Goal: Task Accomplishment & Management: Manage account settings

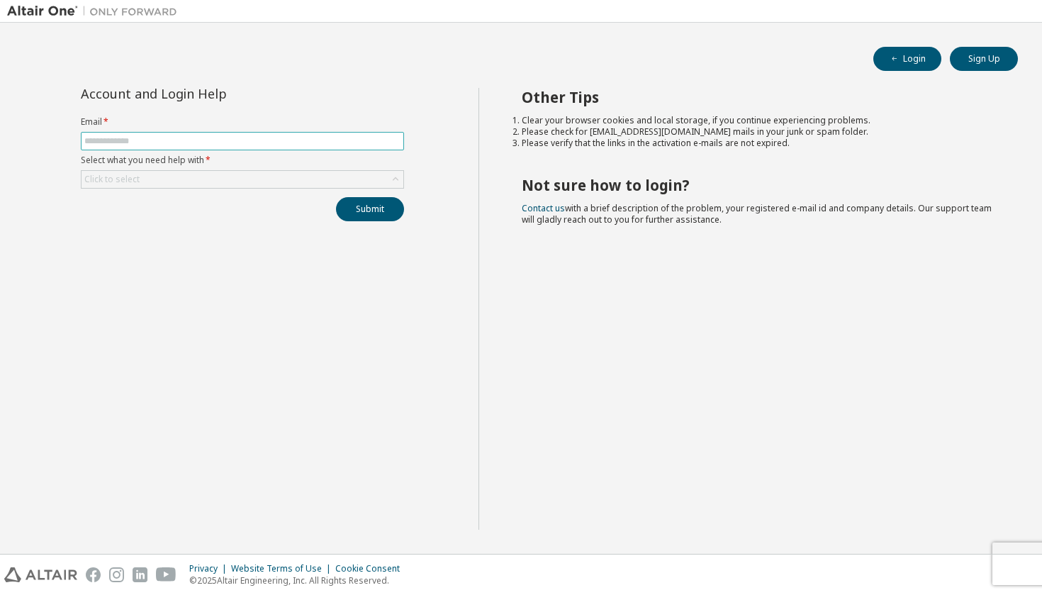
click at [330, 141] on input "text" at bounding box center [242, 140] width 316 height 11
paste input "**********"
type input "**********"
click at [315, 182] on div "Click to select" at bounding box center [243, 179] width 322 height 17
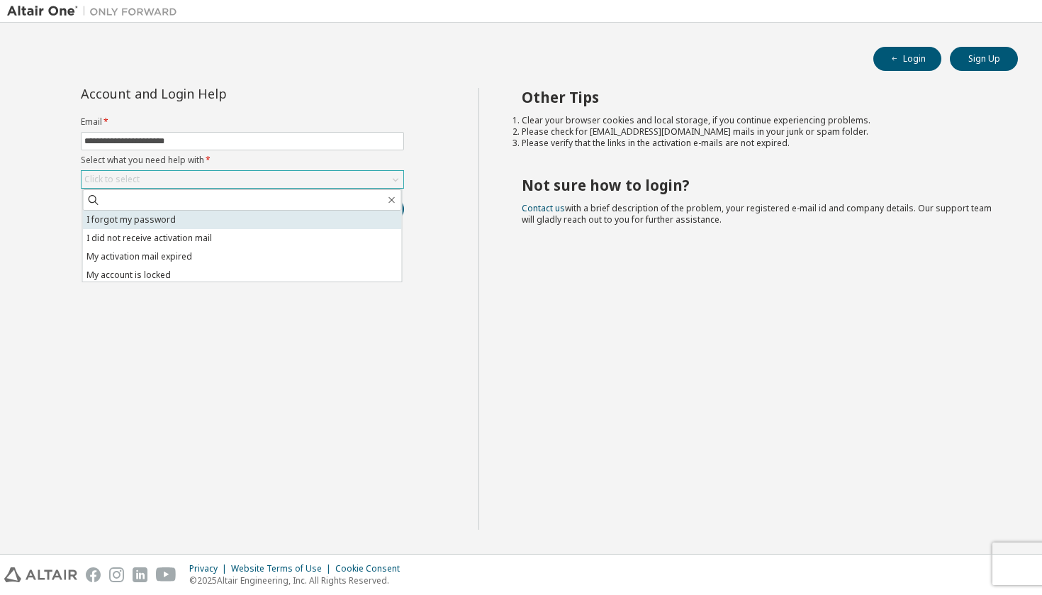
click at [301, 214] on li "I forgot my password" at bounding box center [242, 220] width 319 height 18
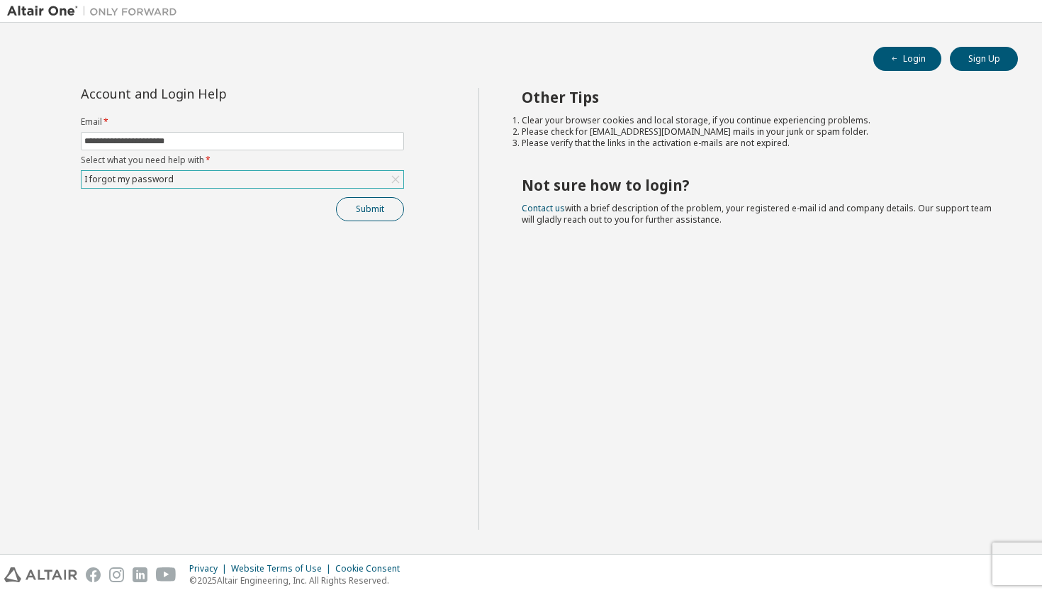
click at [384, 208] on button "Submit" at bounding box center [370, 209] width 68 height 24
click at [903, 65] on button "Login" at bounding box center [907, 59] width 68 height 24
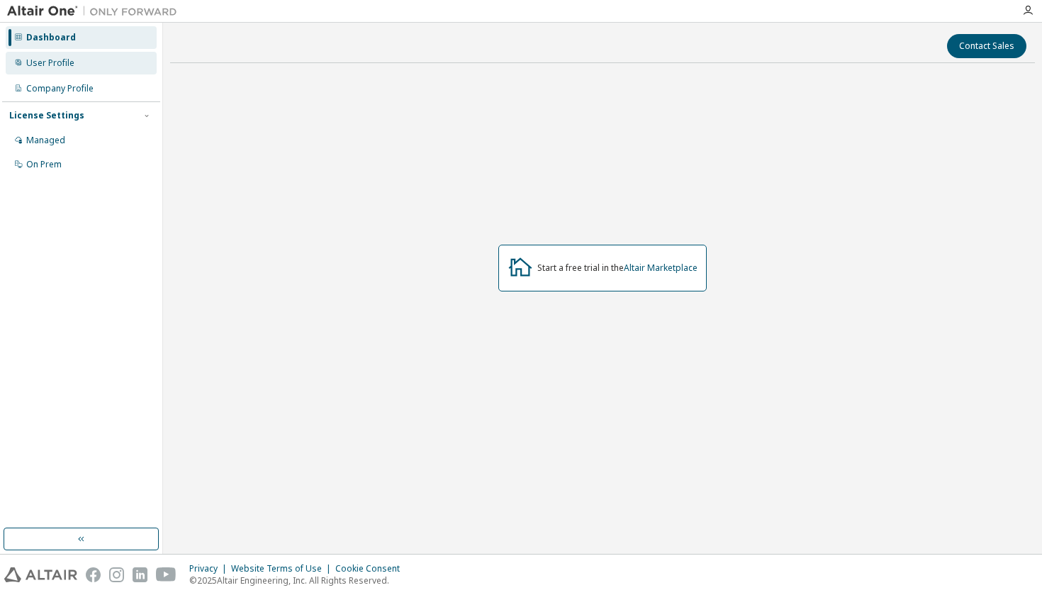
click at [71, 67] on div "User Profile" at bounding box center [50, 62] width 48 height 11
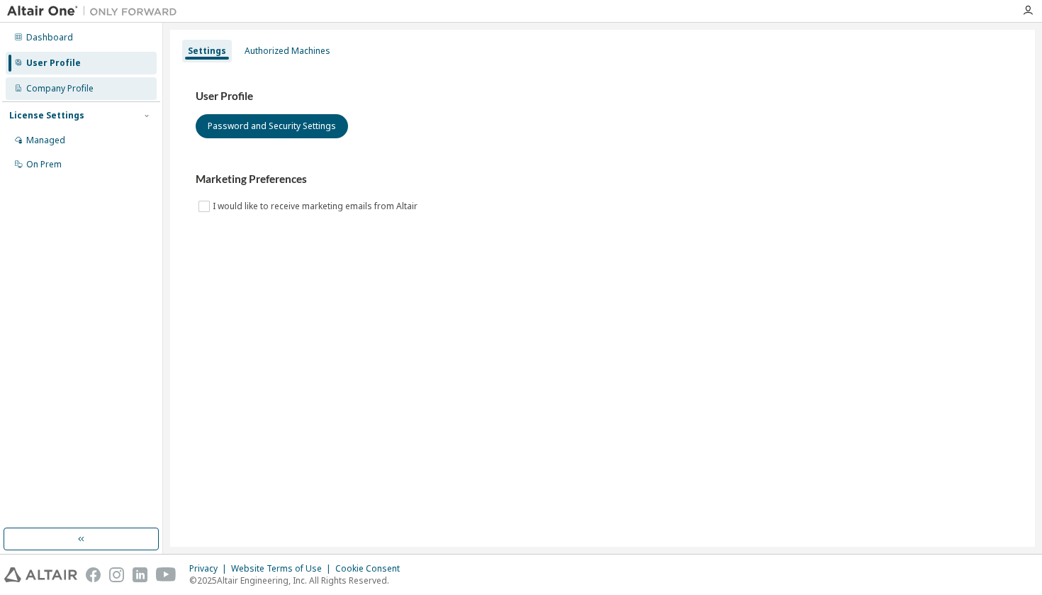
click at [71, 89] on div "Company Profile" at bounding box center [59, 88] width 67 height 11
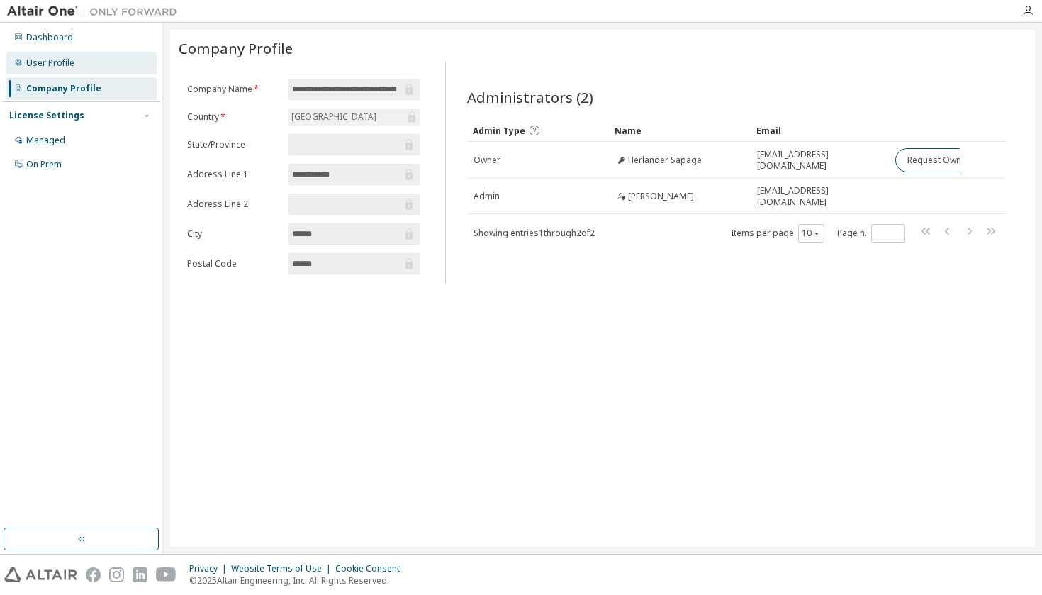
click at [70, 68] on div "User Profile" at bounding box center [50, 62] width 48 height 11
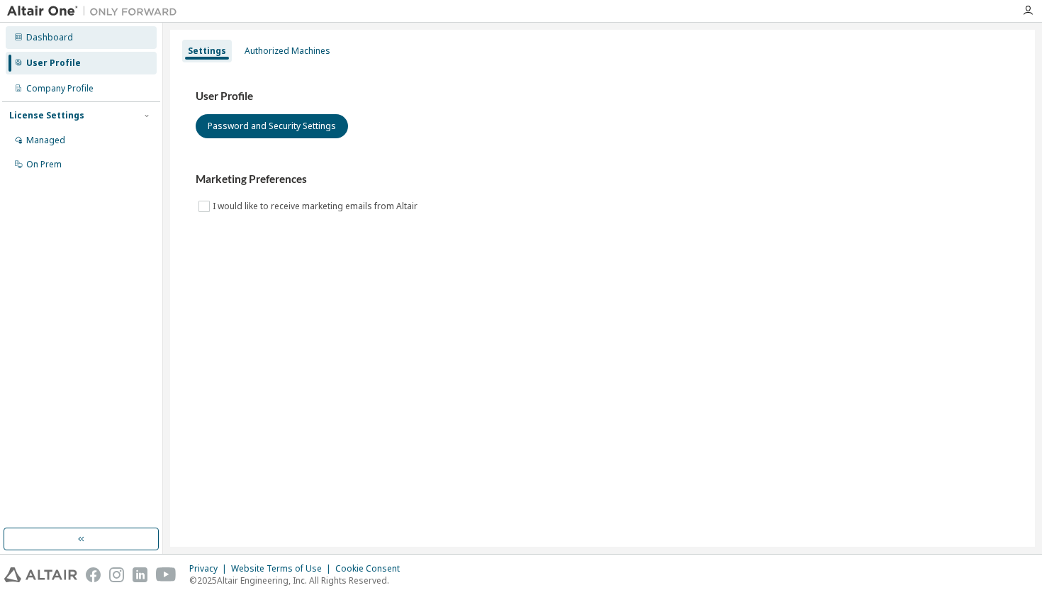
click at [36, 32] on div "Dashboard" at bounding box center [49, 37] width 47 height 11
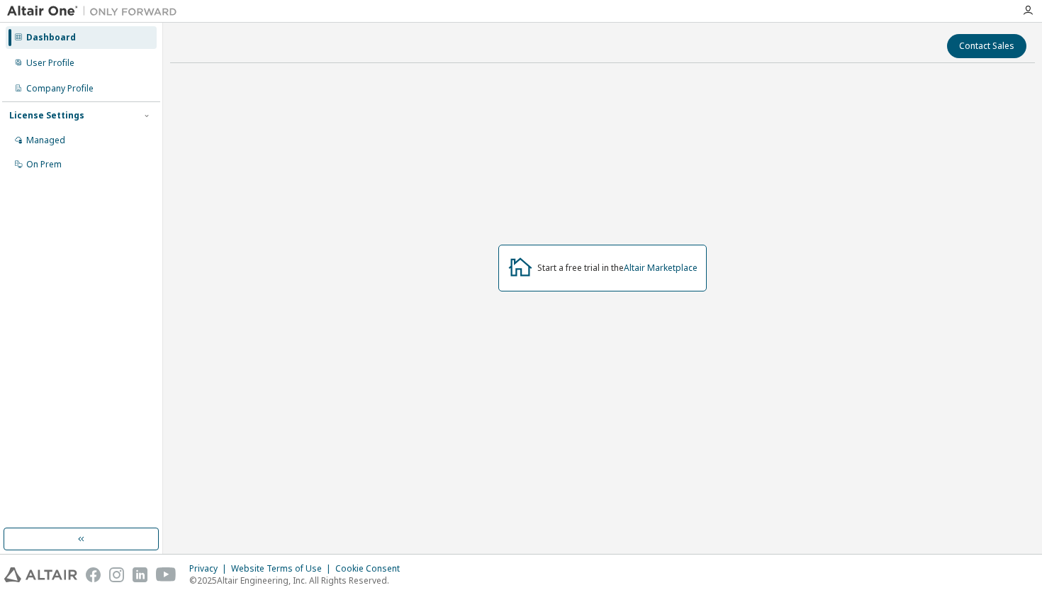
click at [47, 5] on img at bounding box center [95, 11] width 177 height 14
click at [123, 6] on img at bounding box center [95, 11] width 177 height 14
click at [74, 61] on div "User Profile" at bounding box center [81, 63] width 151 height 23
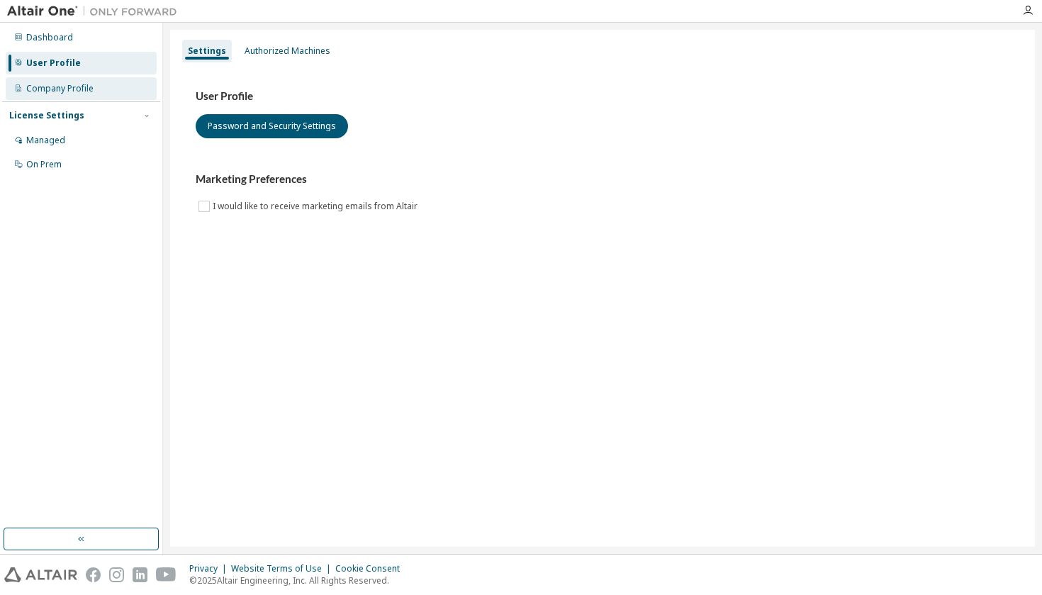
click at [74, 83] on div "Company Profile" at bounding box center [59, 88] width 67 height 11
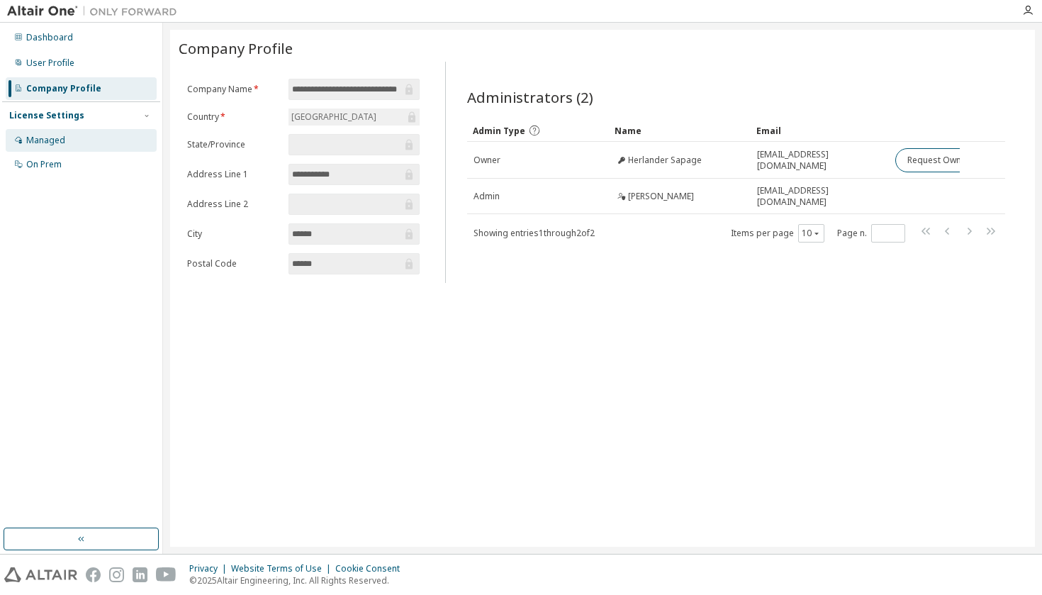
click at [67, 132] on div "Managed" at bounding box center [81, 140] width 151 height 23
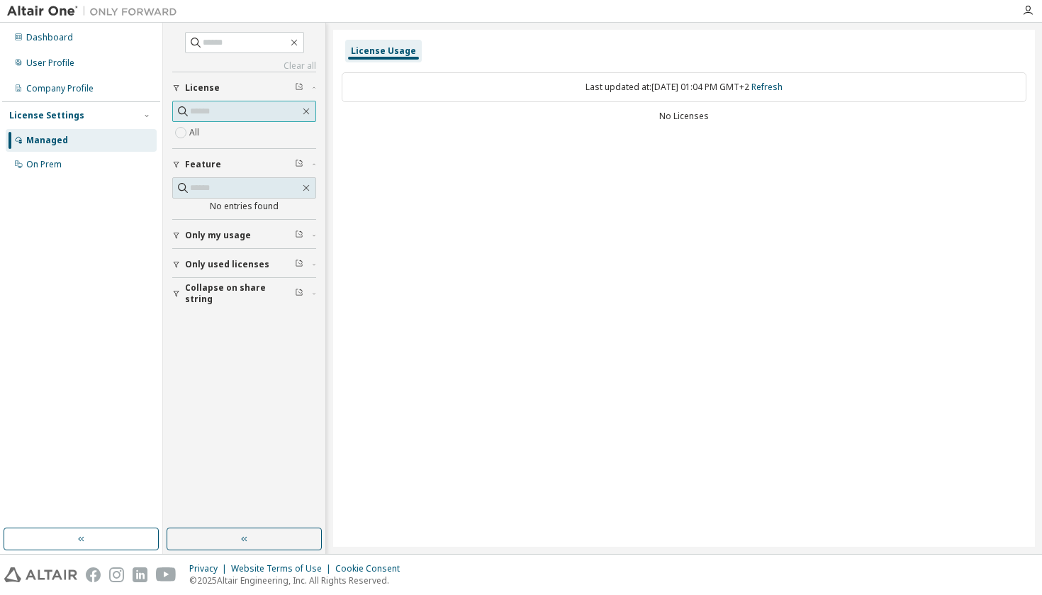
click at [228, 116] on input "text" at bounding box center [245, 111] width 110 height 14
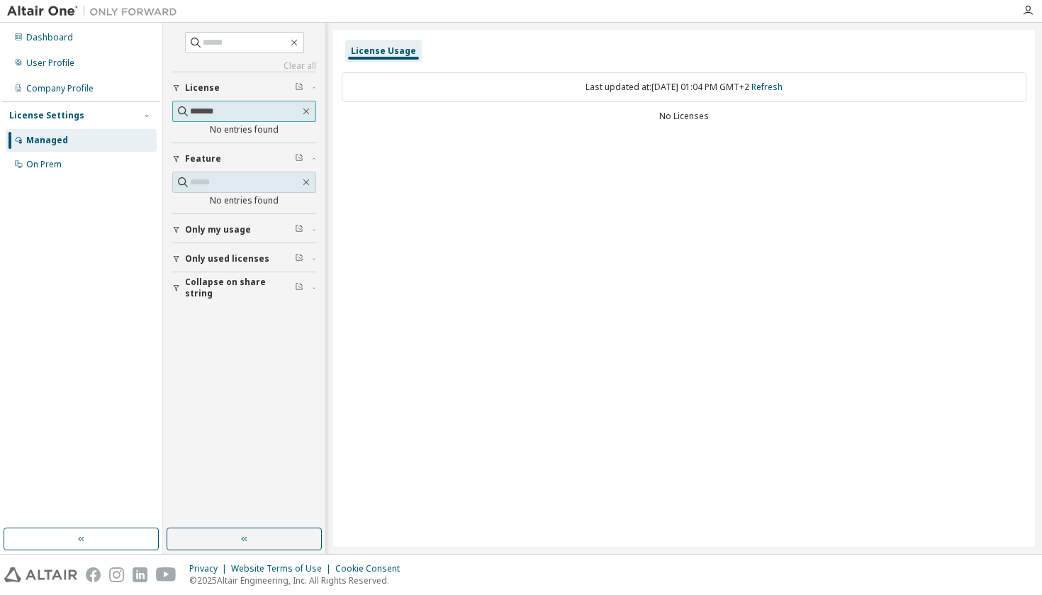
type input "*******"
click at [245, 240] on button "Only my usage" at bounding box center [244, 229] width 144 height 31
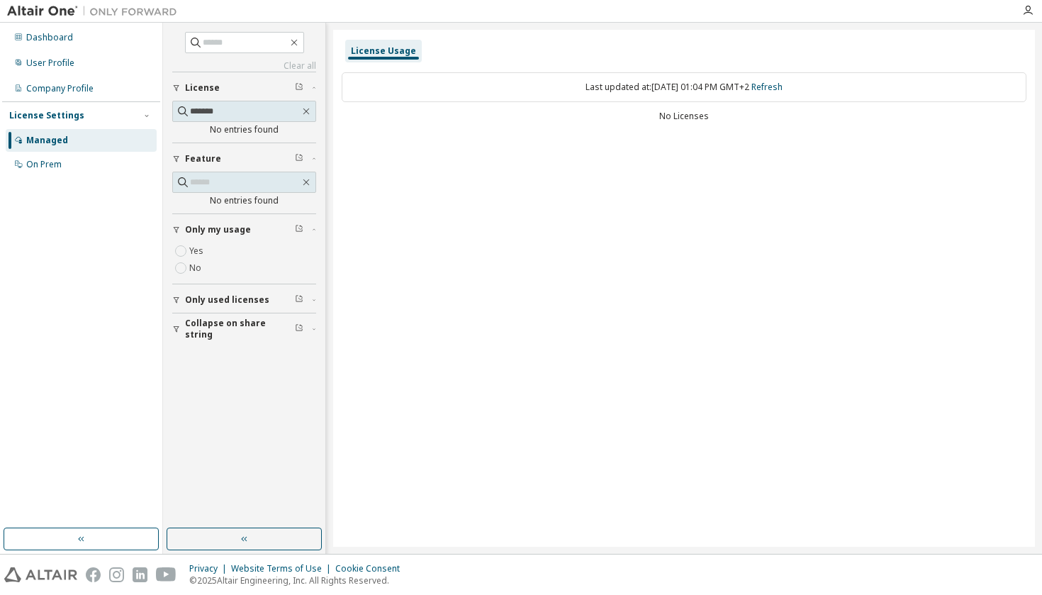
click at [256, 288] on button "Only used licenses" at bounding box center [244, 299] width 144 height 31
click at [228, 365] on span "Collapse on share string" at bounding box center [240, 370] width 110 height 23
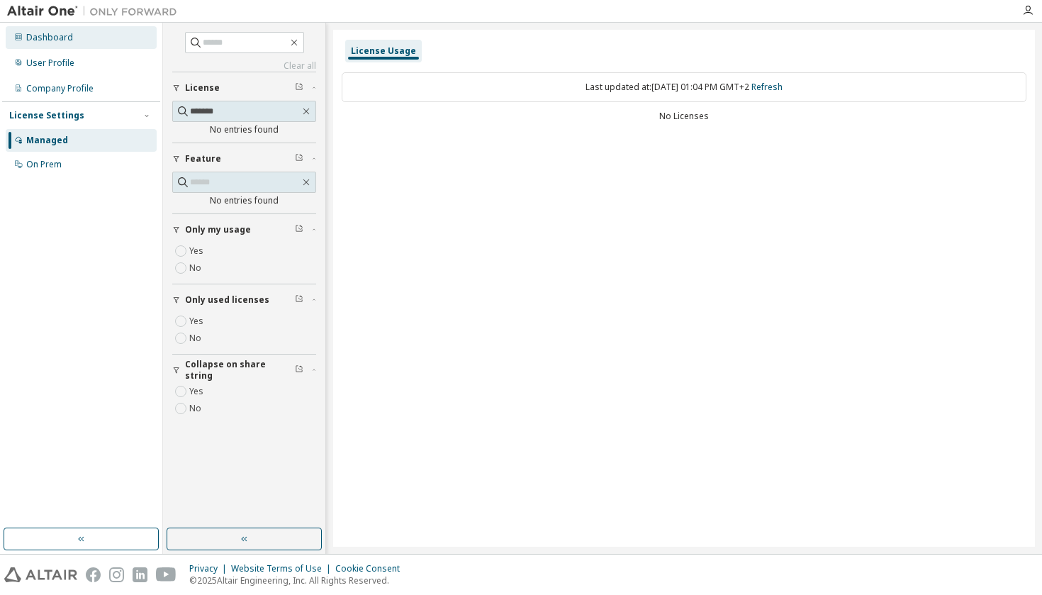
click at [57, 33] on div "Dashboard" at bounding box center [49, 37] width 47 height 11
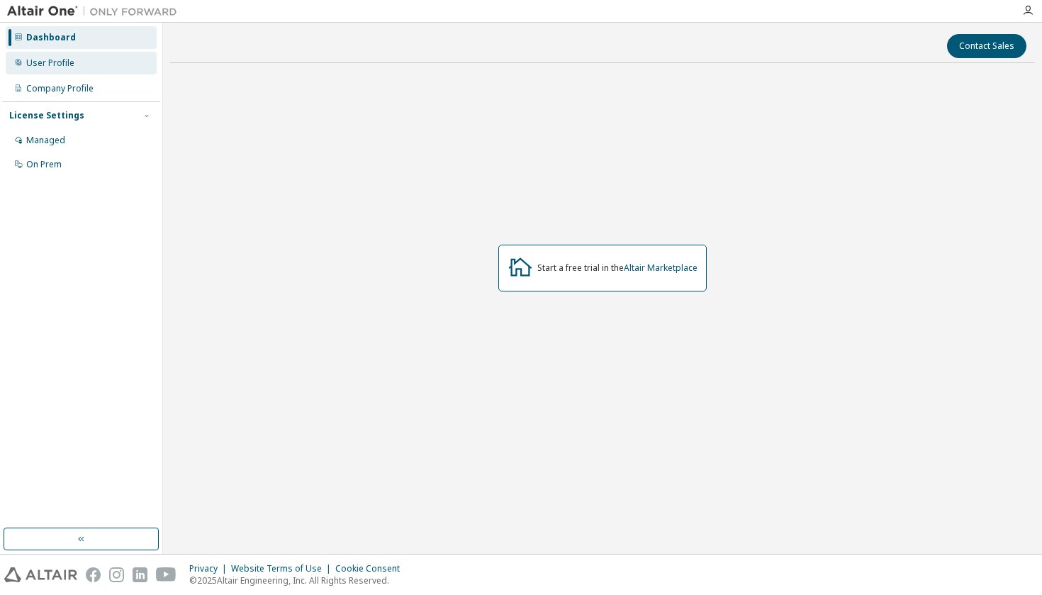
click at [75, 65] on div "User Profile" at bounding box center [81, 63] width 151 height 23
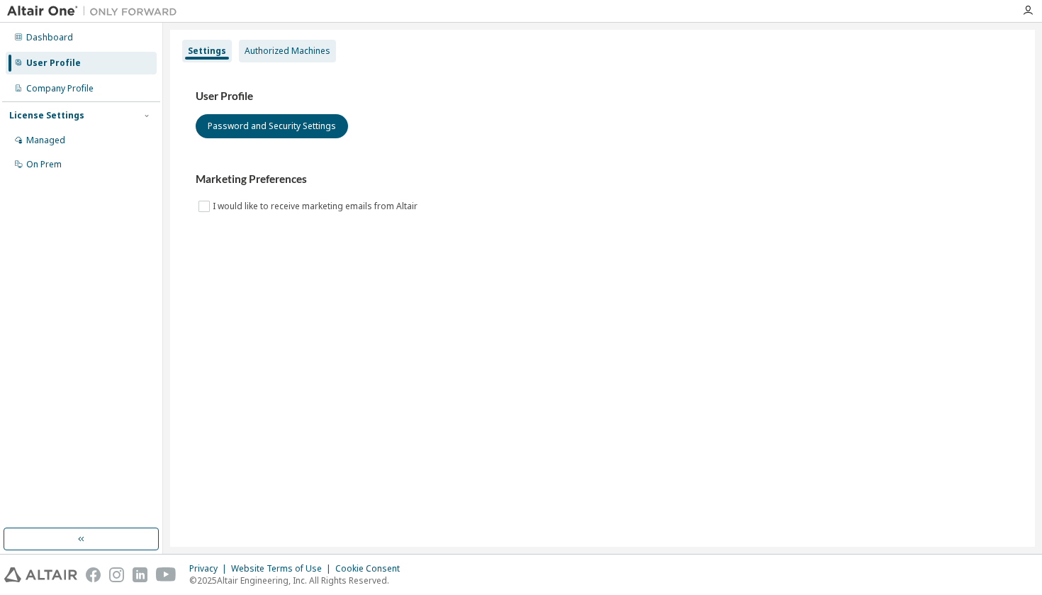
click at [272, 53] on div "Authorized Machines" at bounding box center [288, 50] width 86 height 11
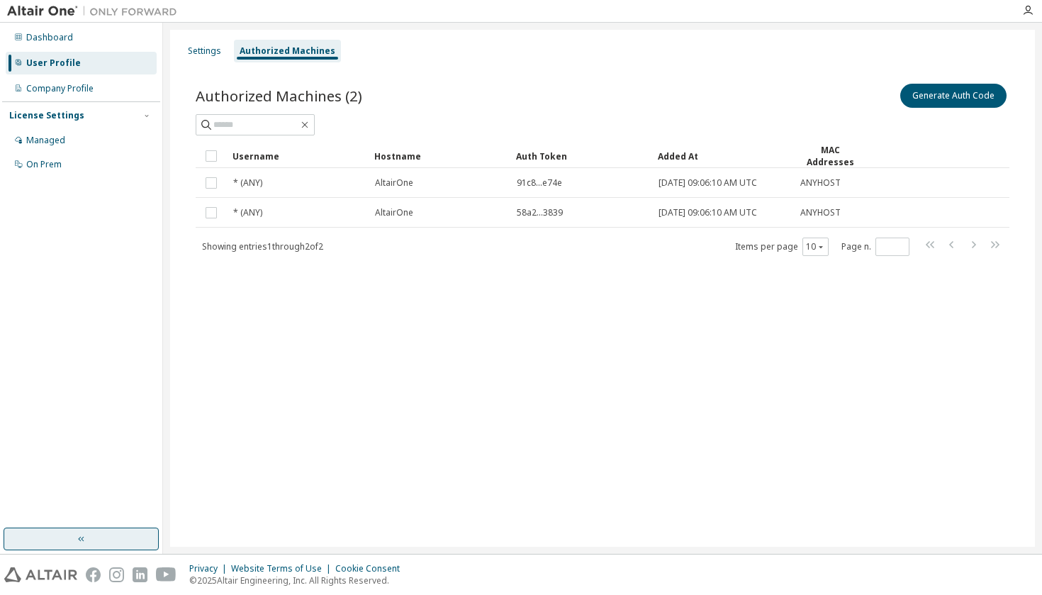
click at [108, 533] on button "button" at bounding box center [81, 538] width 155 height 23
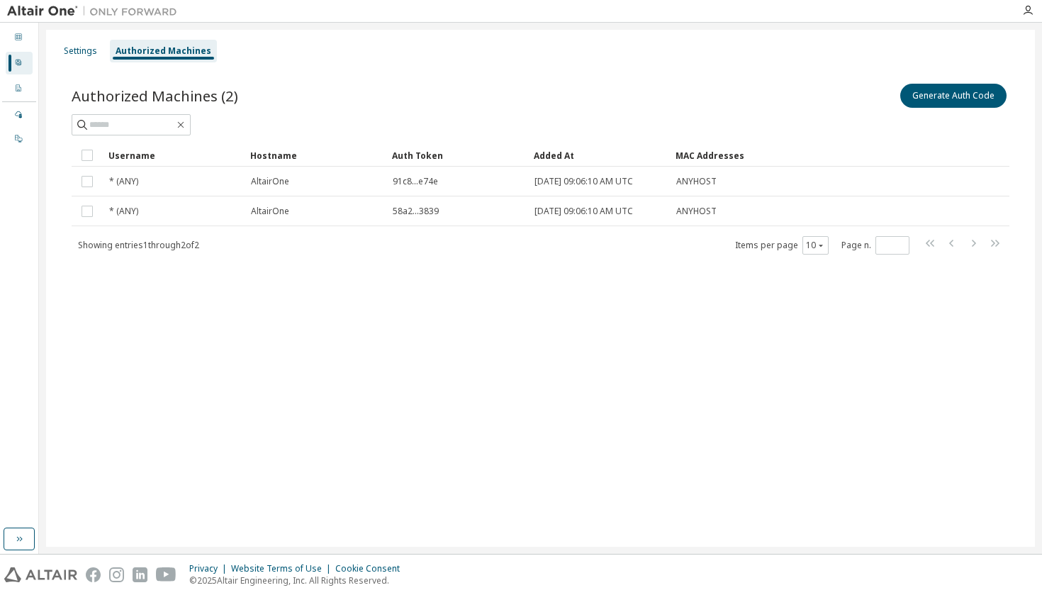
click at [21, 8] on img at bounding box center [95, 11] width 177 height 14
click at [15, 42] on div at bounding box center [18, 37] width 9 height 11
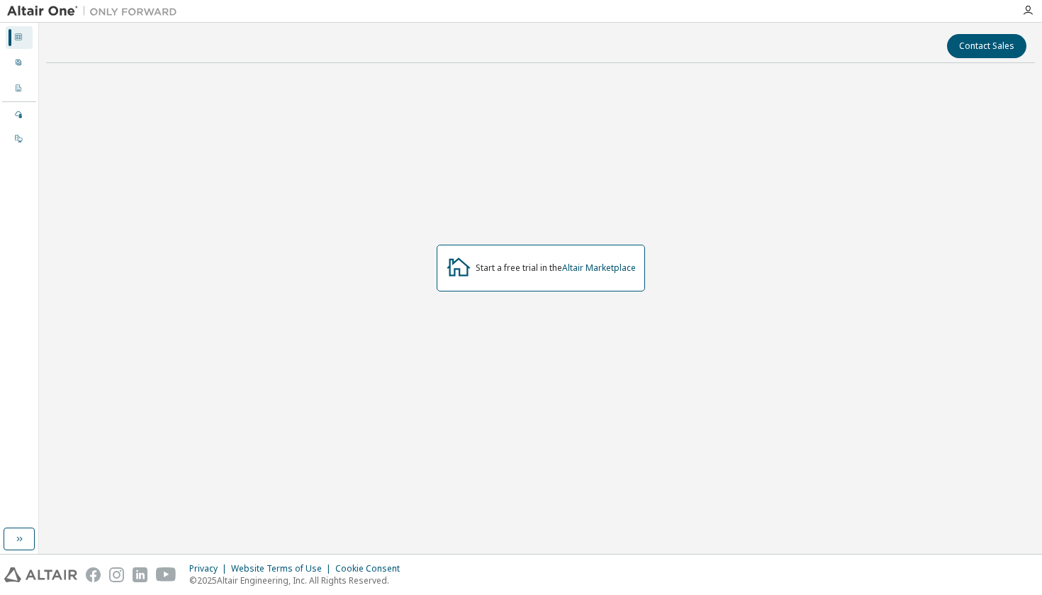
click at [28, 8] on img at bounding box center [95, 11] width 177 height 14
click at [506, 264] on div "Start a free trial in the Altair Marketplace" at bounding box center [556, 267] width 160 height 11
click at [464, 264] on icon at bounding box center [458, 266] width 23 height 18
click at [606, 268] on link "Altair Marketplace" at bounding box center [599, 268] width 74 height 12
